Goal: Task Accomplishment & Management: Use online tool/utility

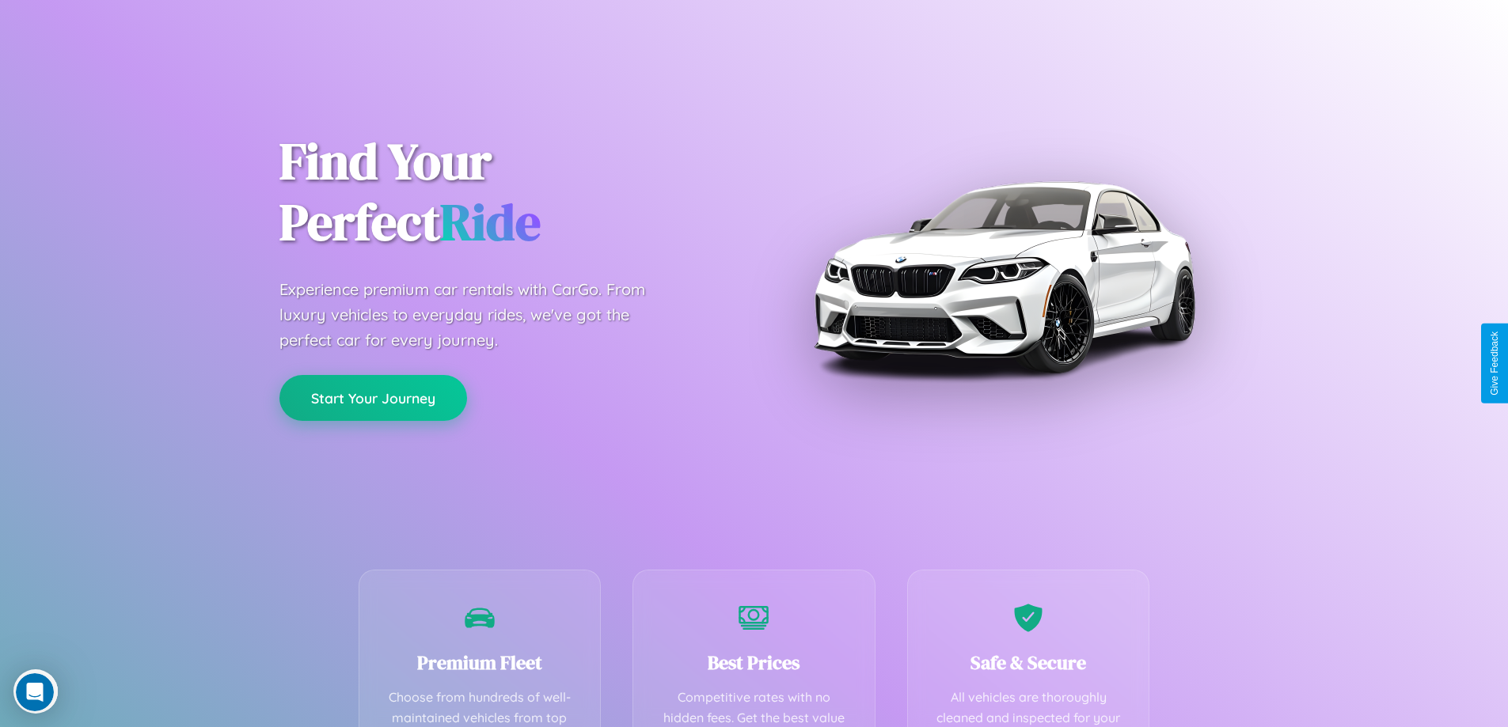
click at [373, 398] on button "Start Your Journey" at bounding box center [373, 398] width 188 height 46
click at [373, 397] on button "Start Your Journey" at bounding box center [373, 398] width 188 height 46
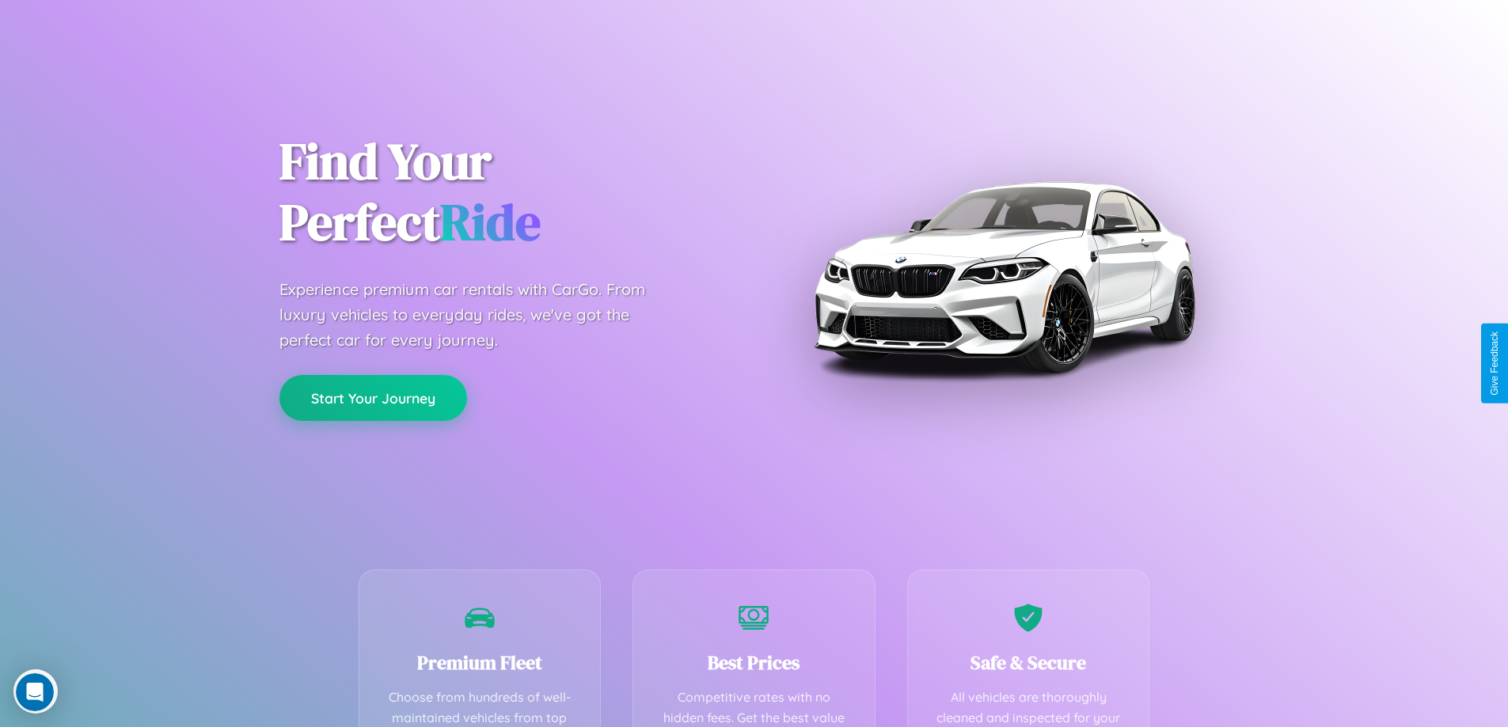
click at [373, 397] on button "Start Your Journey" at bounding box center [373, 398] width 188 height 46
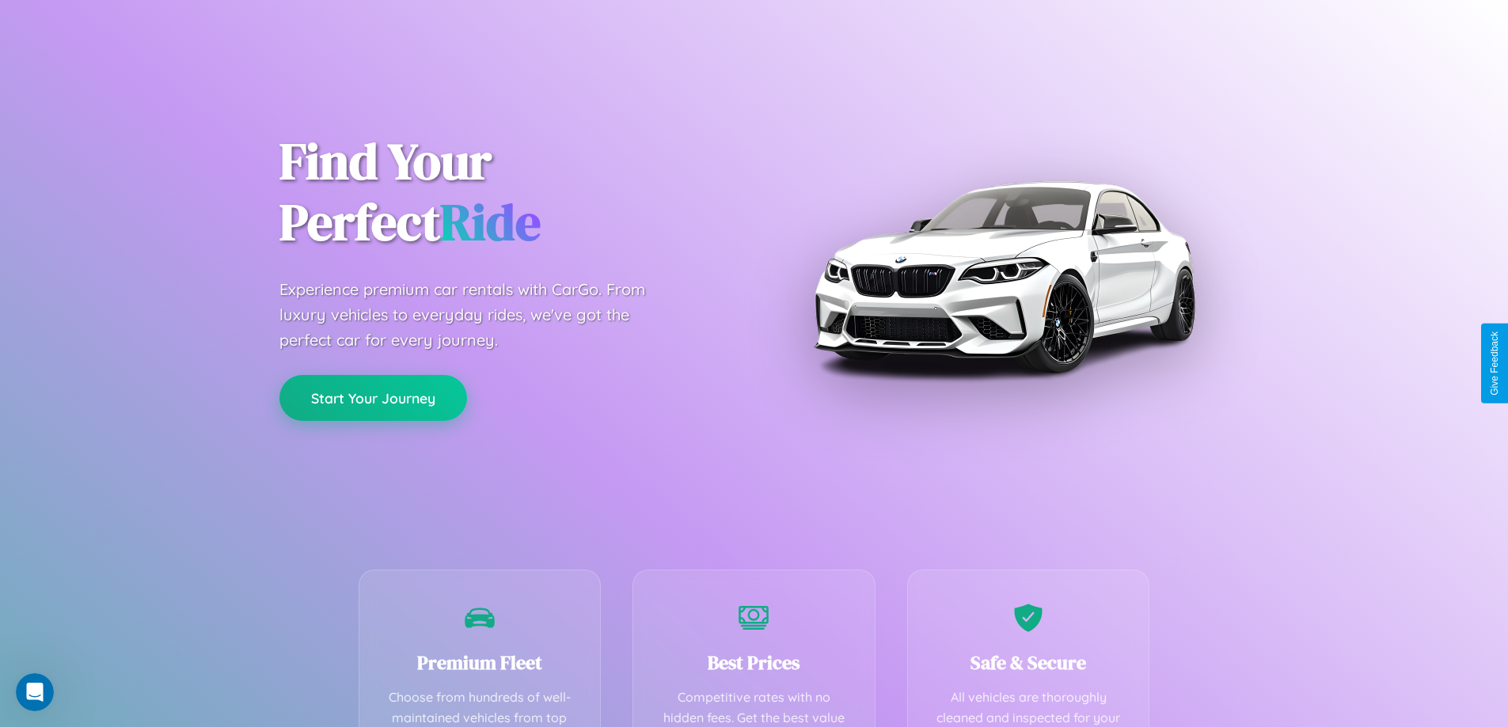
click at [373, 397] on button "Start Your Journey" at bounding box center [373, 398] width 188 height 46
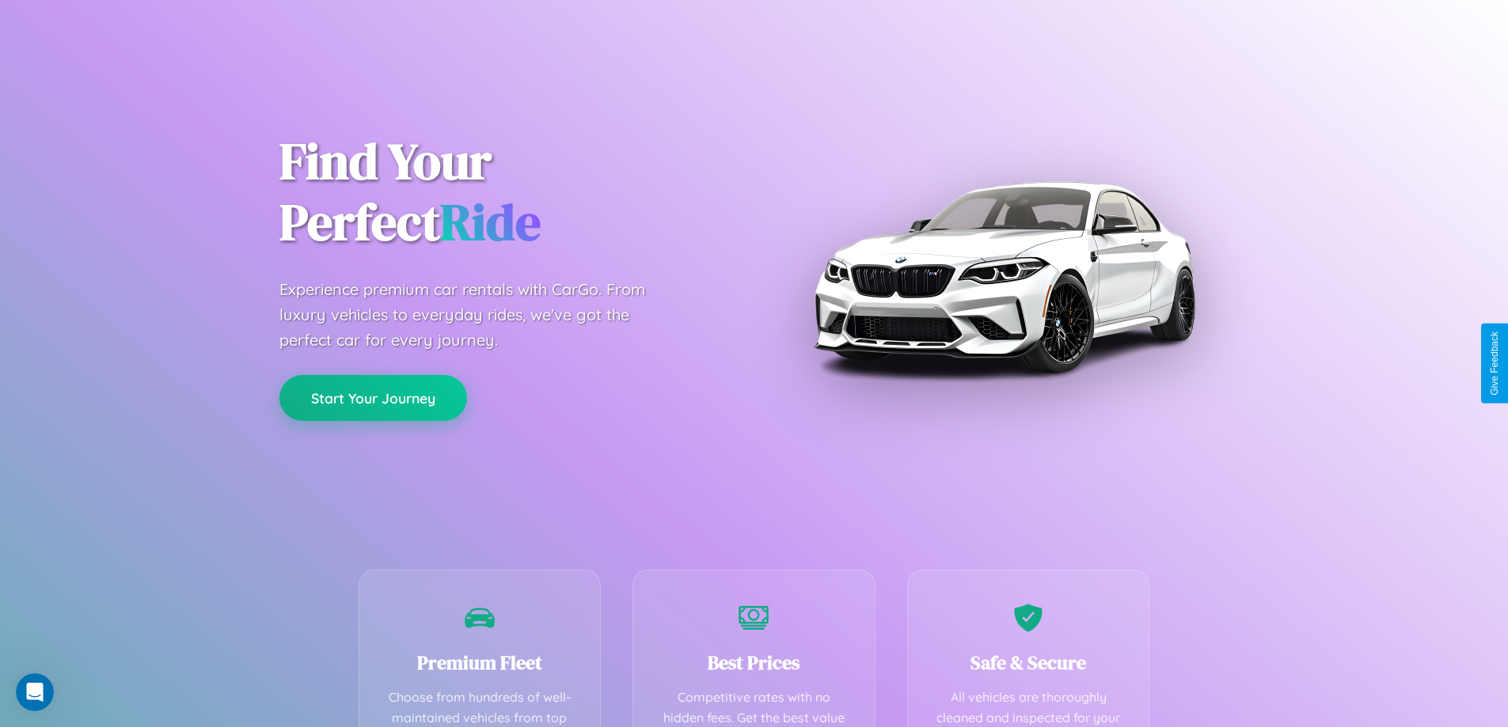
click at [373, 397] on button "Start Your Journey" at bounding box center [373, 398] width 188 height 46
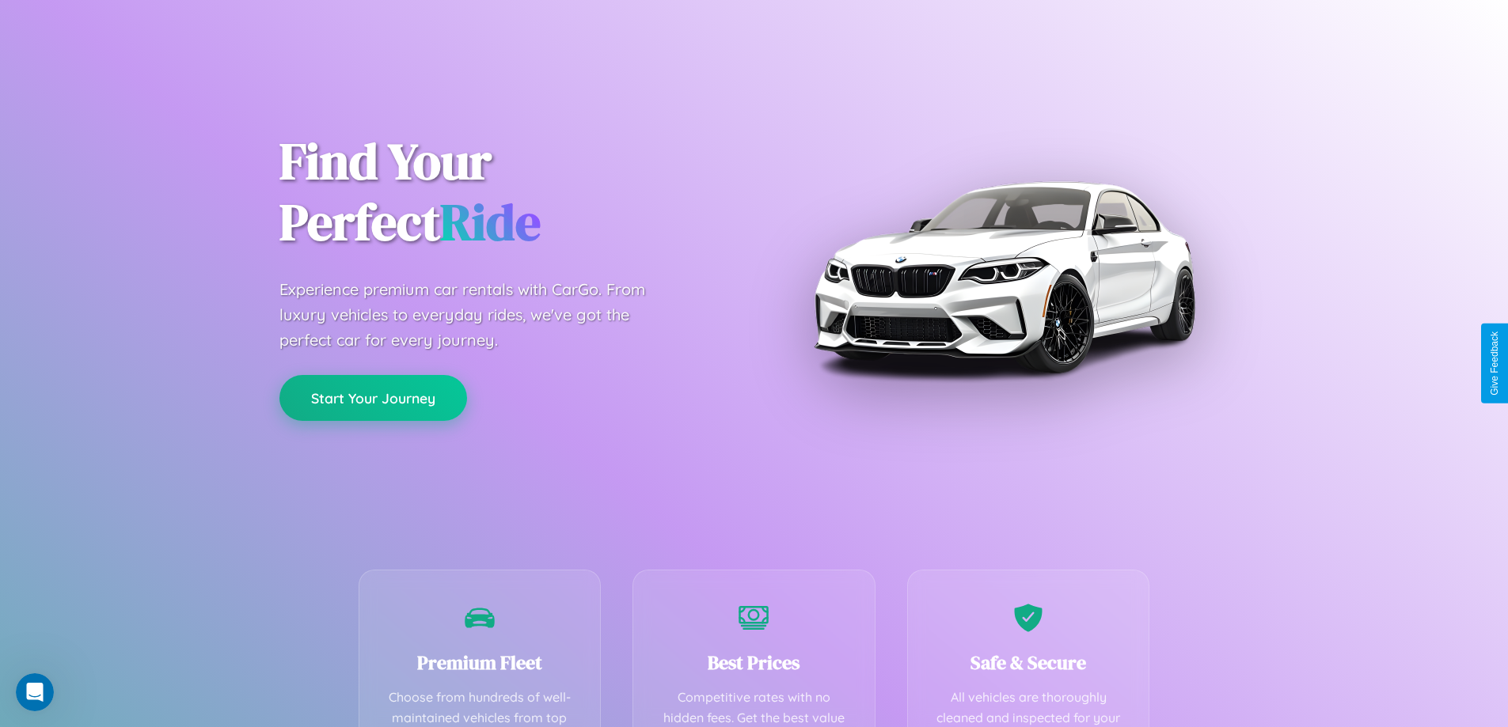
click at [373, 397] on button "Start Your Journey" at bounding box center [373, 398] width 188 height 46
